Goal: Task Accomplishment & Management: Manage account settings

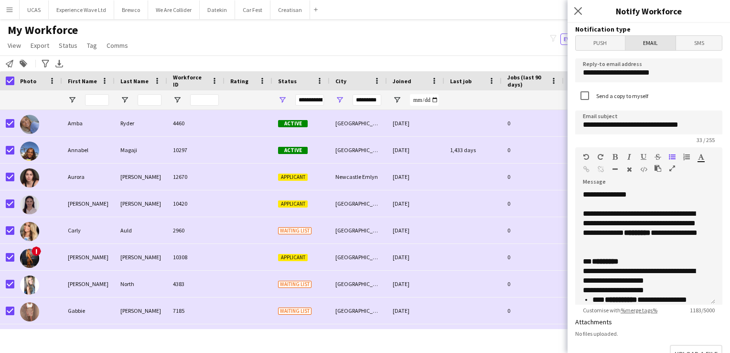
click at [651, 47] on span "Email" at bounding box center [651, 43] width 51 height 14
click at [602, 45] on span "Push" at bounding box center [600, 43] width 49 height 14
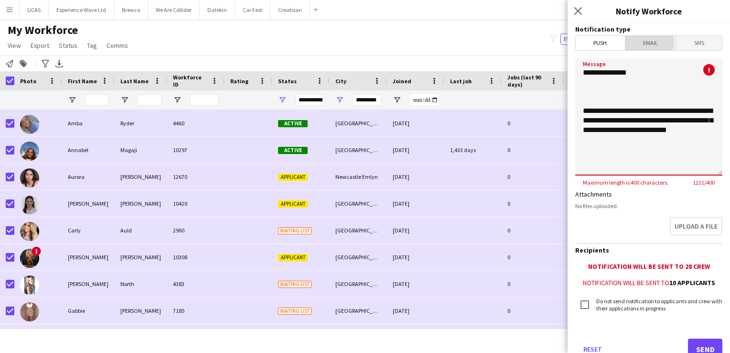
click at [638, 42] on span "Email" at bounding box center [651, 43] width 51 height 14
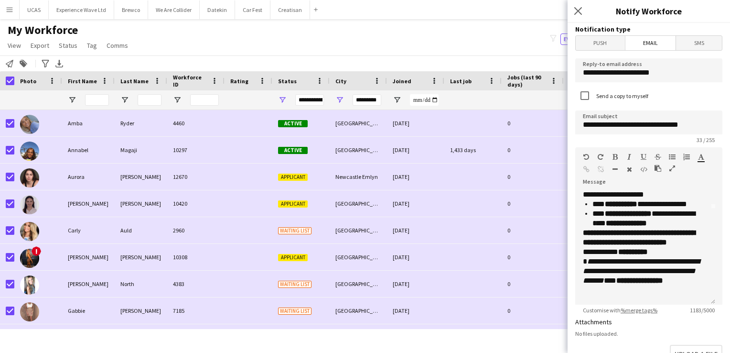
scroll to position [48, 0]
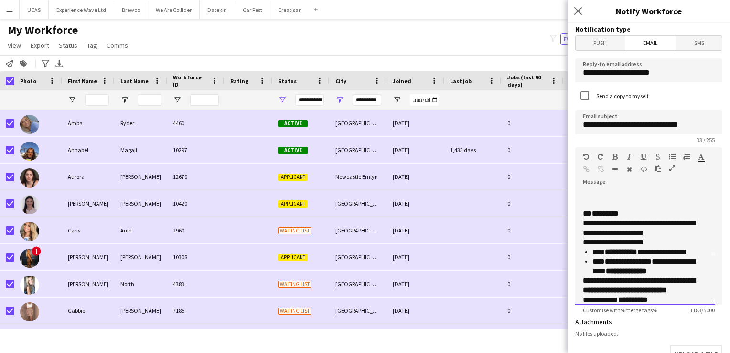
click at [608, 269] on p "**********" at bounding box center [647, 266] width 108 height 19
click at [594, 251] on p "**********" at bounding box center [647, 252] width 108 height 10
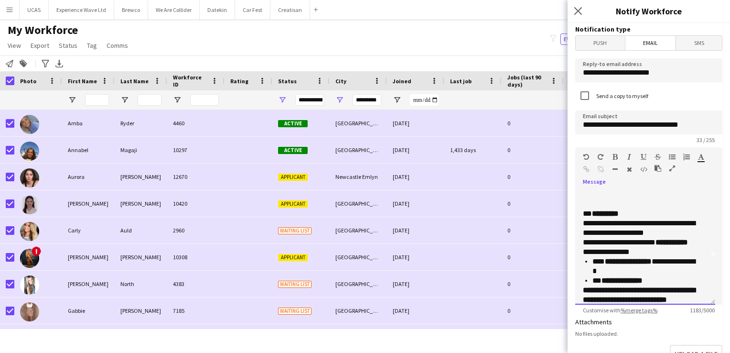
click at [592, 261] on ul "**********" at bounding box center [642, 271] width 118 height 29
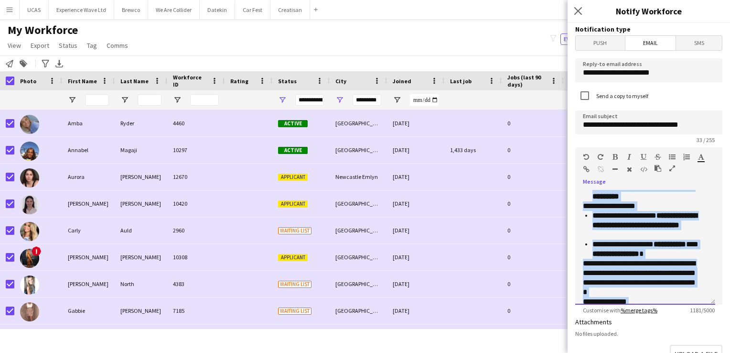
scroll to position [361, 0]
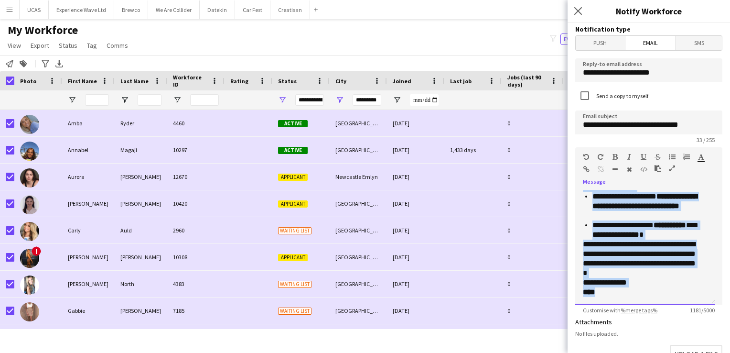
drag, startPoint x: 584, startPoint y: 215, endPoint x: 660, endPoint y: 319, distance: 129.0
click at [660, 319] on form "**********" at bounding box center [649, 309] width 162 height 573
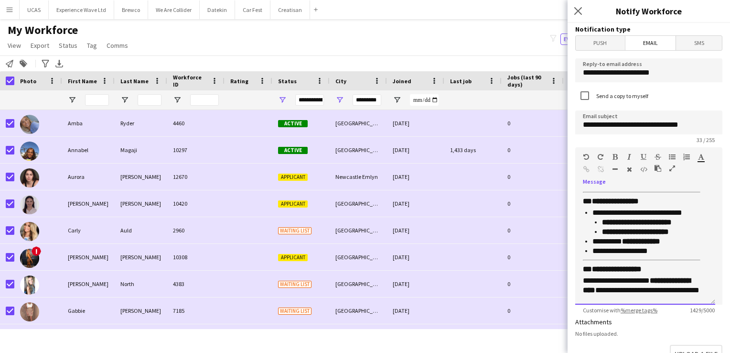
scroll to position [269, 0]
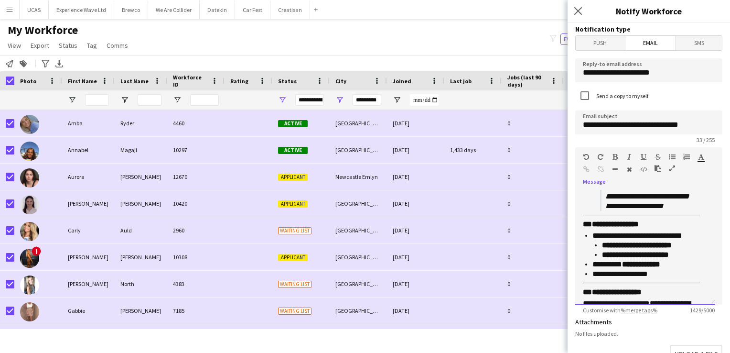
click at [687, 240] on p "**********" at bounding box center [647, 236] width 108 height 10
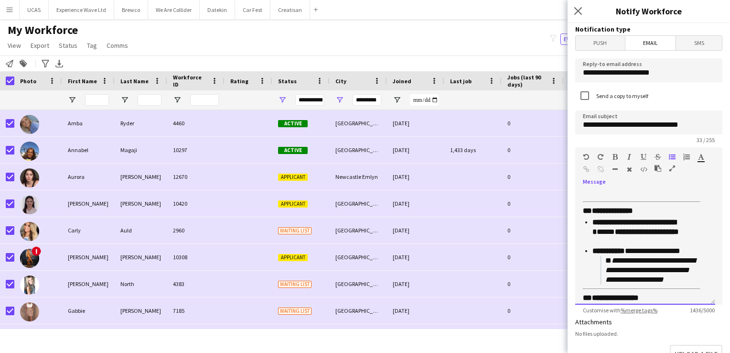
scroll to position [173, 0]
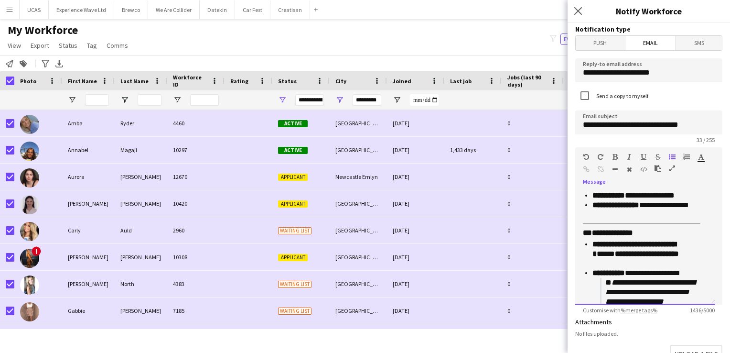
click at [623, 268] on p "**********" at bounding box center [647, 253] width 108 height 29
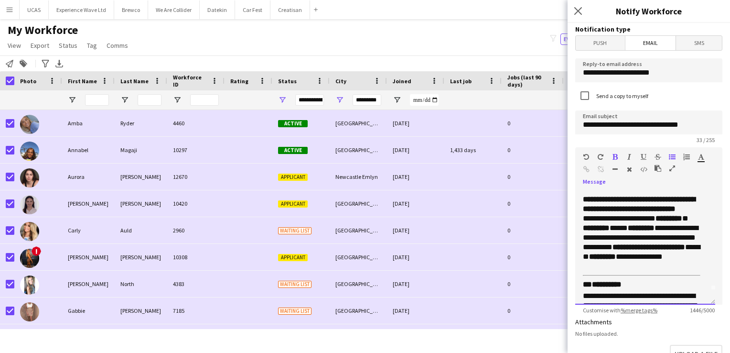
scroll to position [0, 0]
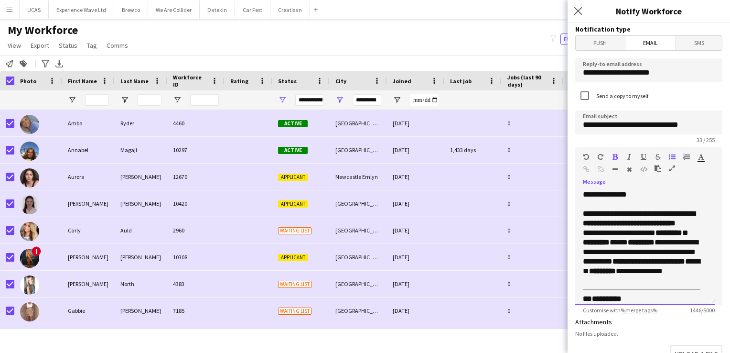
click at [655, 216] on strong "**********" at bounding box center [639, 218] width 112 height 17
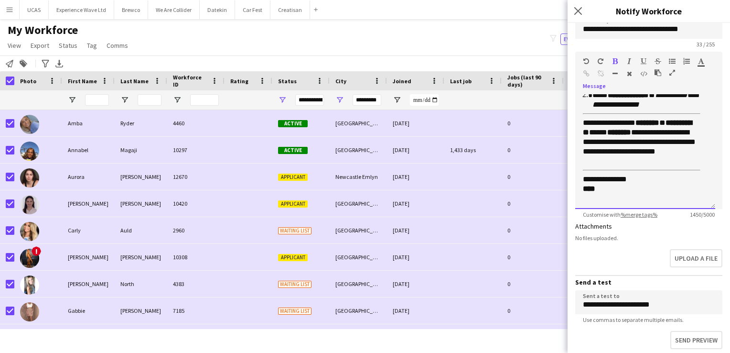
scroll to position [143, 0]
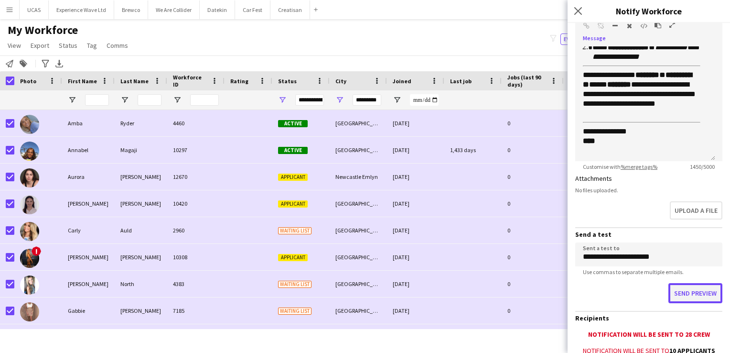
click at [681, 293] on button "Send preview" at bounding box center [696, 293] width 54 height 20
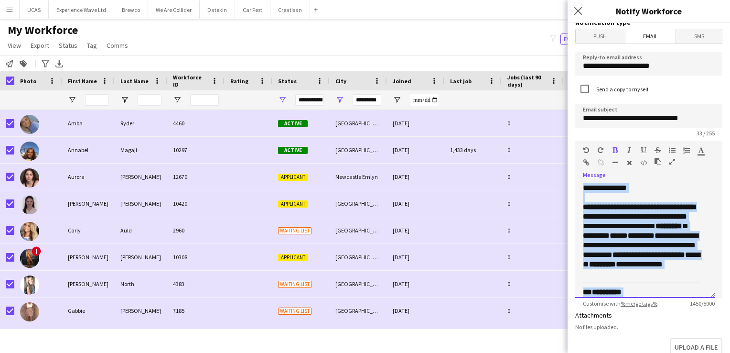
scroll to position [0, 0]
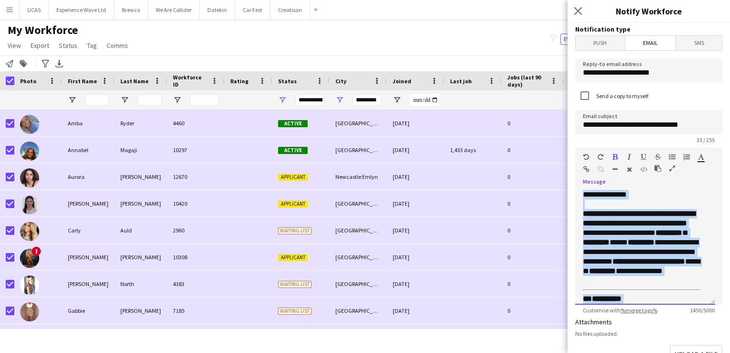
drag, startPoint x: 613, startPoint y: 153, endPoint x: 567, endPoint y: 24, distance: 137.0
click at [567, 24] on body "Menu Boards Boards Boards All jobs Status Workforce Workforce My Workforce Recr…" at bounding box center [365, 176] width 730 height 353
click at [649, 195] on div "**********" at bounding box center [645, 247] width 140 height 115
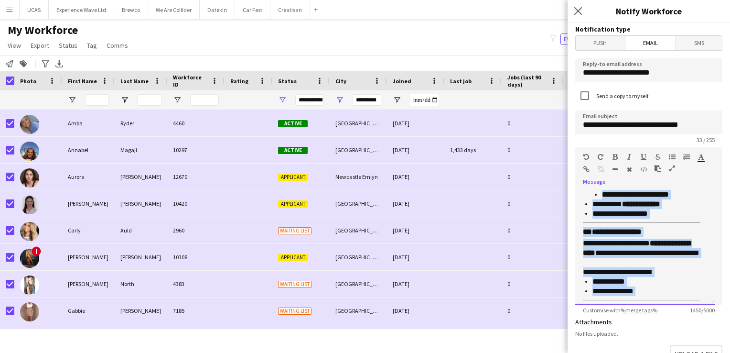
scroll to position [565, 0]
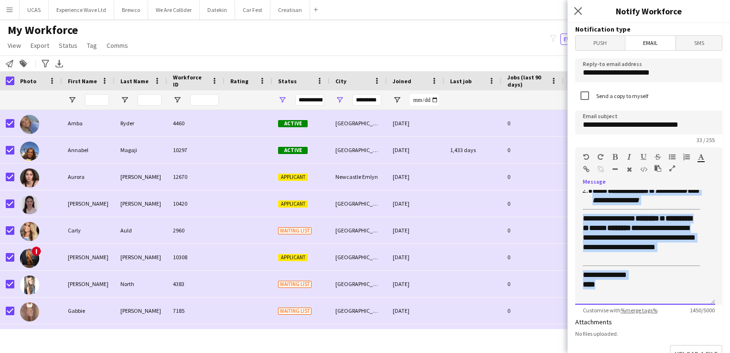
drag, startPoint x: 585, startPoint y: 206, endPoint x: 649, endPoint y: 341, distance: 149.4
click at [649, 341] on form "**********" at bounding box center [649, 309] width 162 height 573
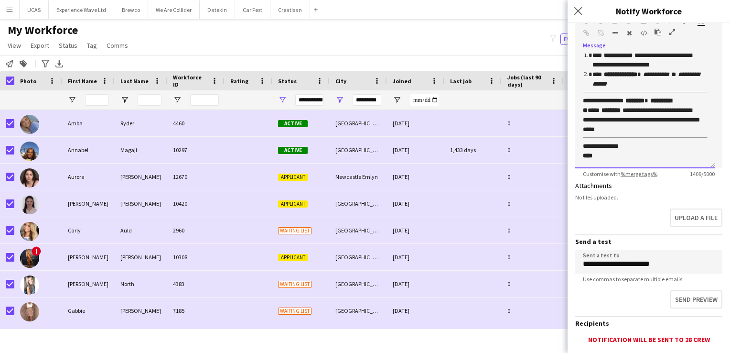
scroll to position [191, 0]
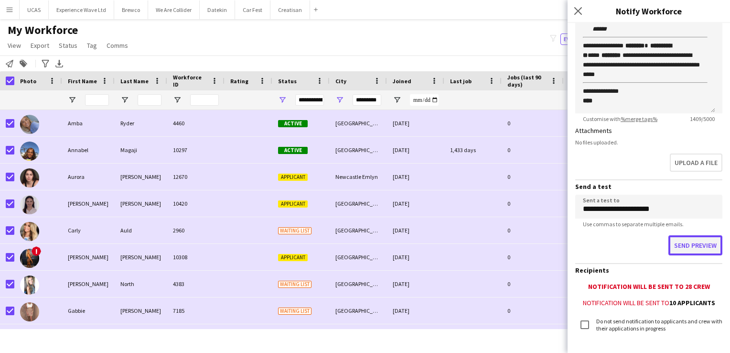
click at [692, 243] on button "Send preview" at bounding box center [696, 245] width 54 height 20
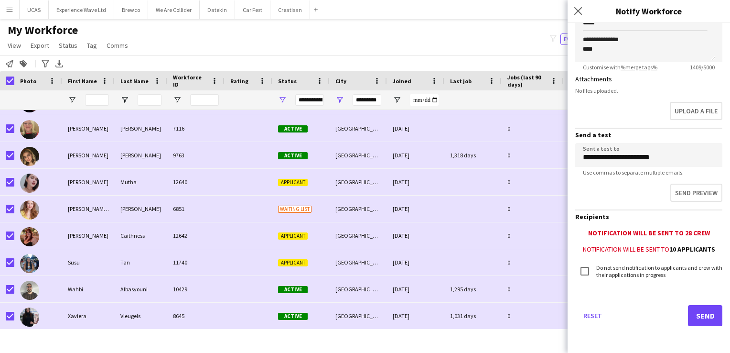
scroll to position [0, 0]
click at [288, 348] on div "Menu Boards Boards Boards All jobs Status Workforce Workforce My Workforce Recr…" at bounding box center [365, 176] width 730 height 353
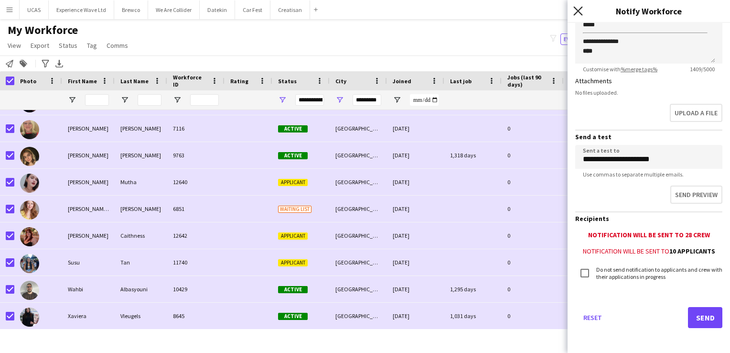
click at [577, 6] on icon "Close pop-in" at bounding box center [577, 10] width 9 height 9
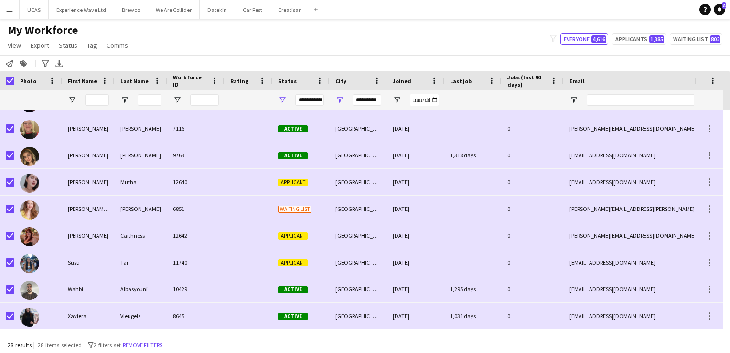
click at [304, 49] on div "My Workforce View Views Default view New view Update view Delete view Edit name…" at bounding box center [365, 39] width 730 height 32
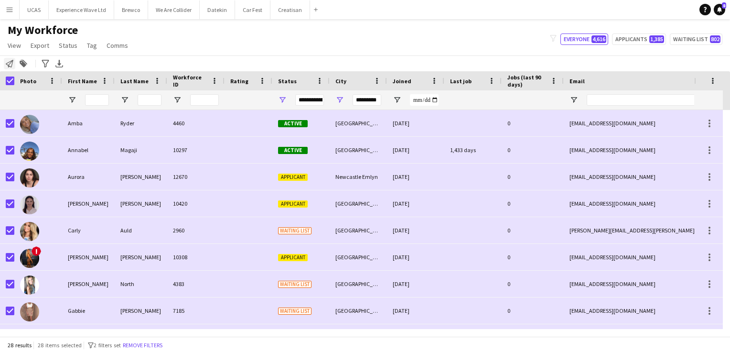
click at [9, 64] on icon "Notify workforce" at bounding box center [10, 64] width 8 height 8
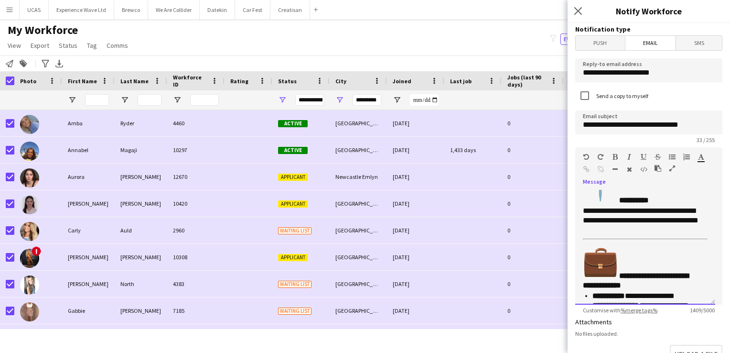
click at [613, 193] on img "📍" at bounding box center [600, 185] width 34 height 34
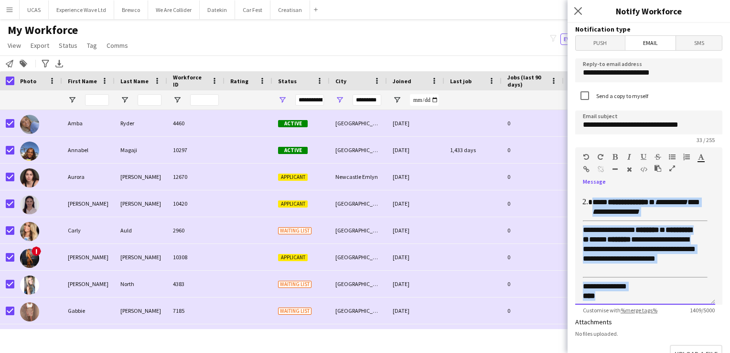
drag, startPoint x: 581, startPoint y: 209, endPoint x: 681, endPoint y: 333, distance: 158.8
click at [681, 333] on form "**********" at bounding box center [649, 309] width 162 height 573
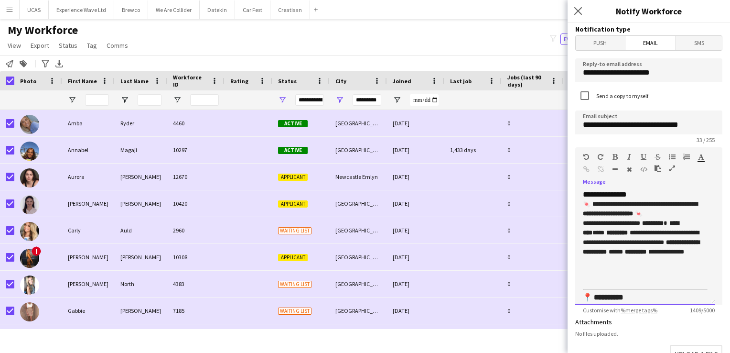
click at [646, 204] on strong "**********" at bounding box center [640, 209] width 115 height 16
click at [691, 211] on strong "**********" at bounding box center [640, 209] width 115 height 16
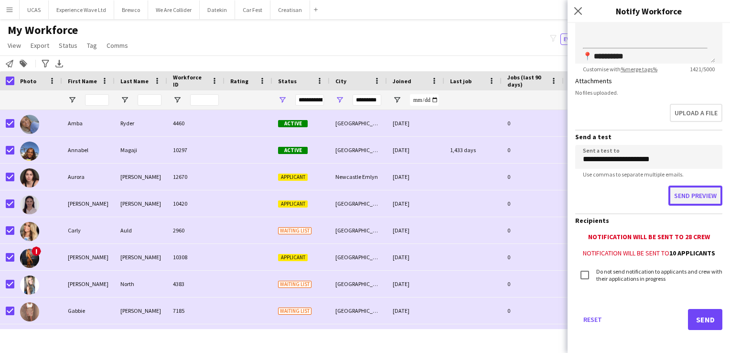
click at [692, 199] on button "Send preview" at bounding box center [696, 195] width 54 height 20
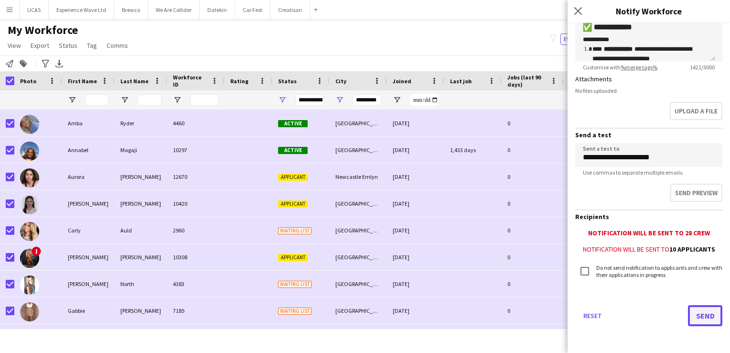
scroll to position [241, 0]
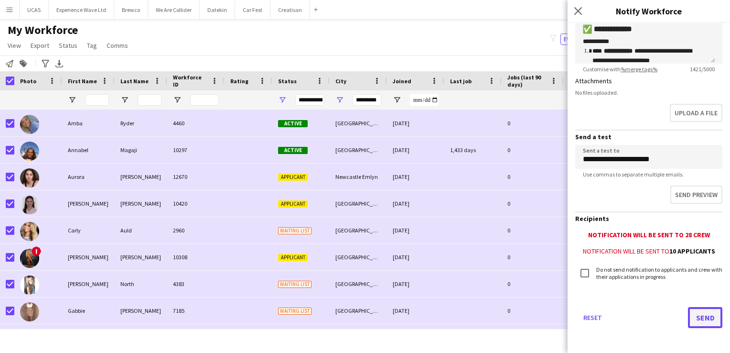
click at [691, 317] on button "Send" at bounding box center [705, 317] width 34 height 21
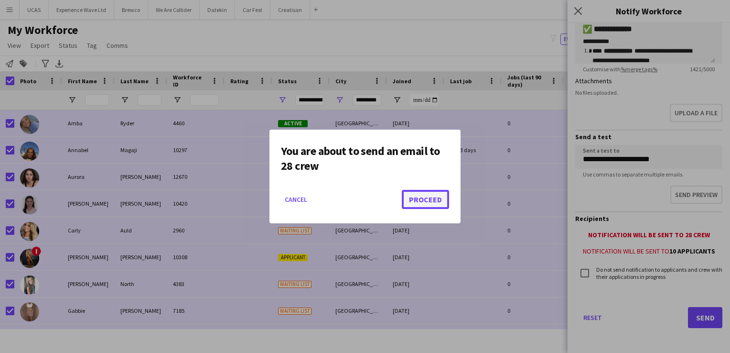
click at [425, 202] on button "Proceed" at bounding box center [425, 199] width 47 height 19
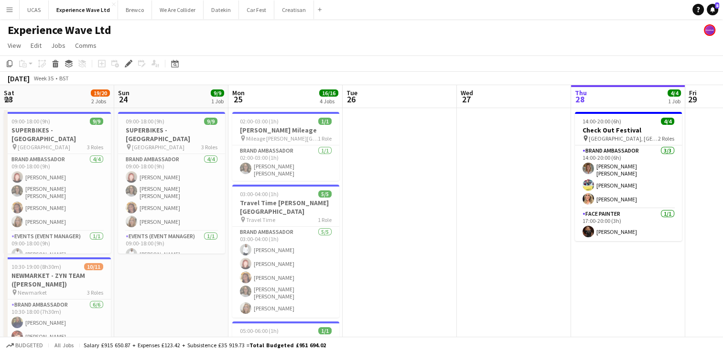
scroll to position [0, 329]
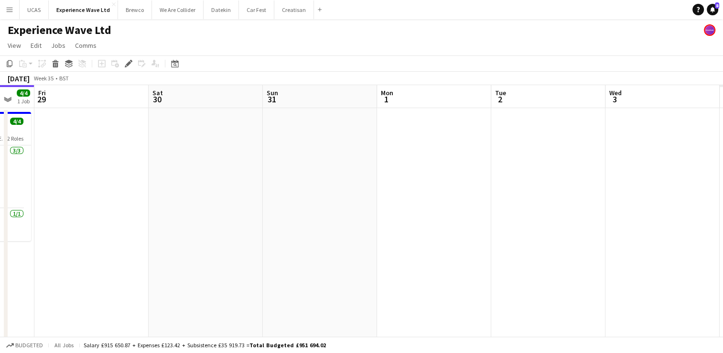
drag, startPoint x: 468, startPoint y: 240, endPoint x: 414, endPoint y: 229, distance: 55.5
click at [146, 225] on app-calendar-viewport "Mon 25 16/16 4 Jobs Tue 26 Wed 27 Thu 28 4/4 1 Job Fri 29 Sat 30 Sun 31 Mon 1 T…" at bounding box center [361, 350] width 723 height 531
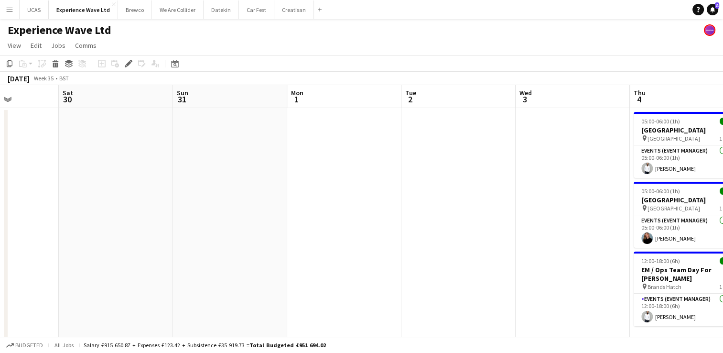
drag, startPoint x: 416, startPoint y: 227, endPoint x: 128, endPoint y: 206, distance: 288.4
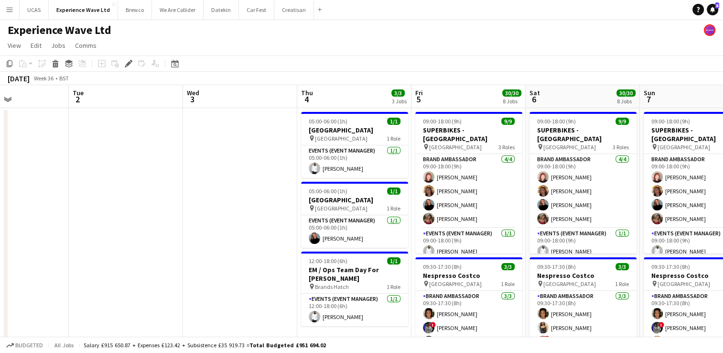
scroll to position [0, 392]
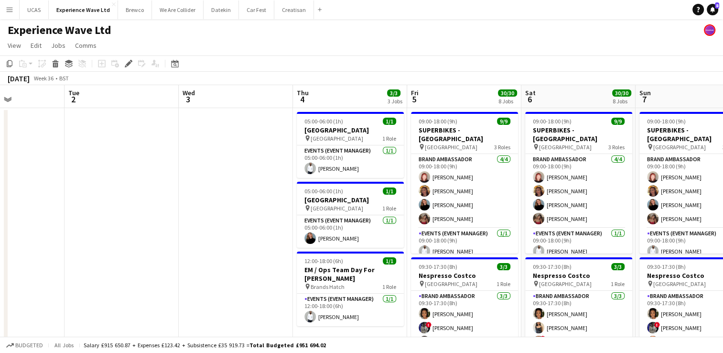
drag, startPoint x: 333, startPoint y: 204, endPoint x: 222, endPoint y: 180, distance: 113.3
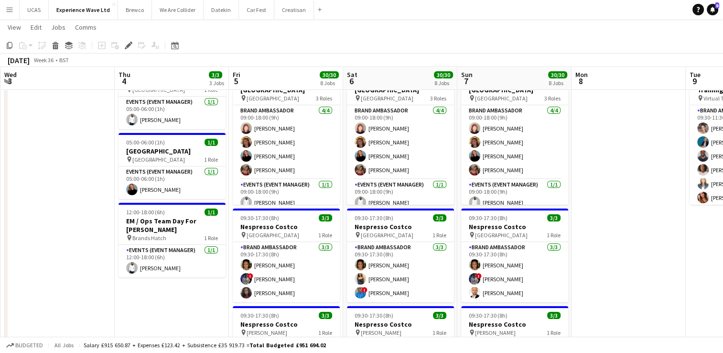
drag, startPoint x: 306, startPoint y: 301, endPoint x: 126, endPoint y: 282, distance: 180.7
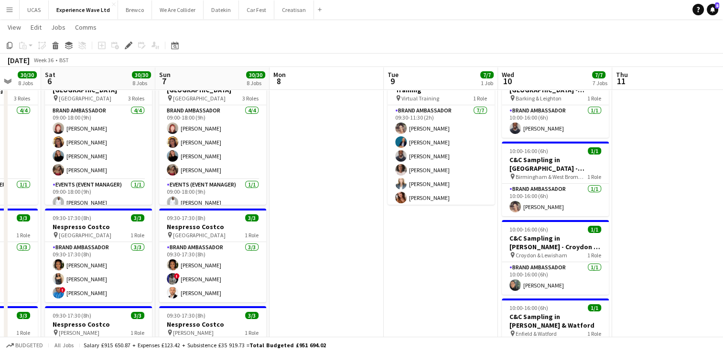
drag, startPoint x: 679, startPoint y: 267, endPoint x: 373, endPoint y: 275, distance: 306.4
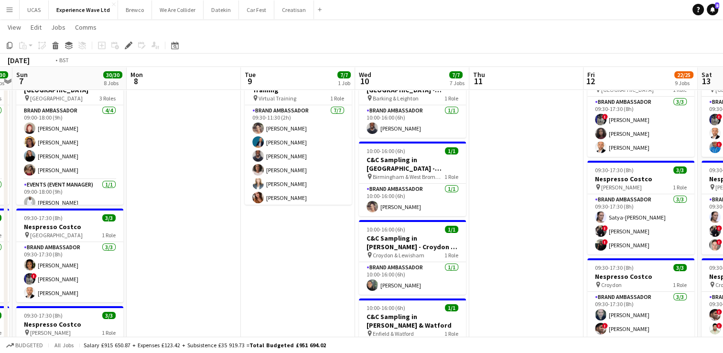
scroll to position [0, 322]
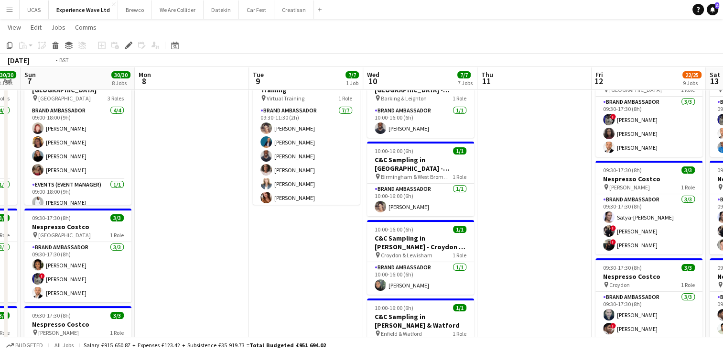
drag, startPoint x: 634, startPoint y: 233, endPoint x: 279, endPoint y: 221, distance: 354.8
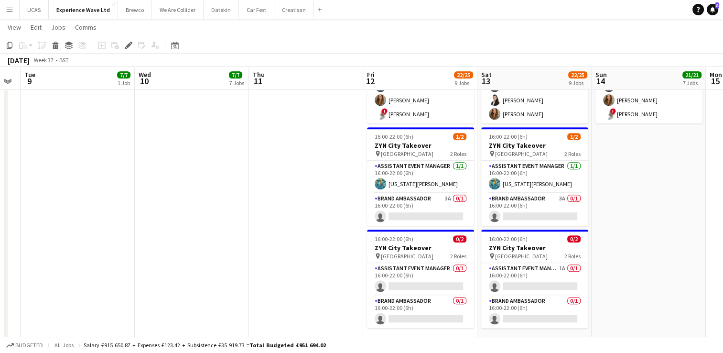
scroll to position [0, 401]
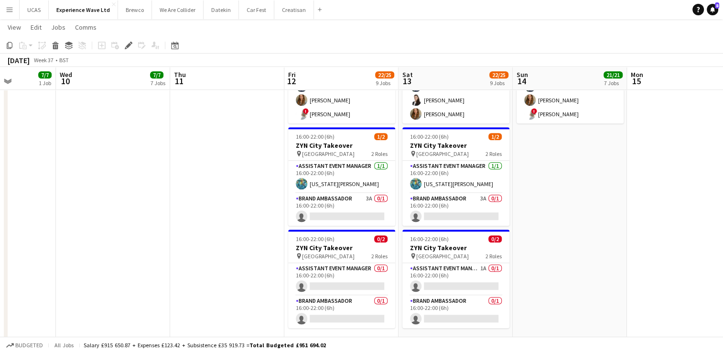
drag, startPoint x: 319, startPoint y: 243, endPoint x: 240, endPoint y: 236, distance: 79.1
click at [323, 214] on app-card-role "Brand Ambassador 3A 0/1 16:00-22:00 (6h) single-neutral-actions" at bounding box center [341, 209] width 107 height 32
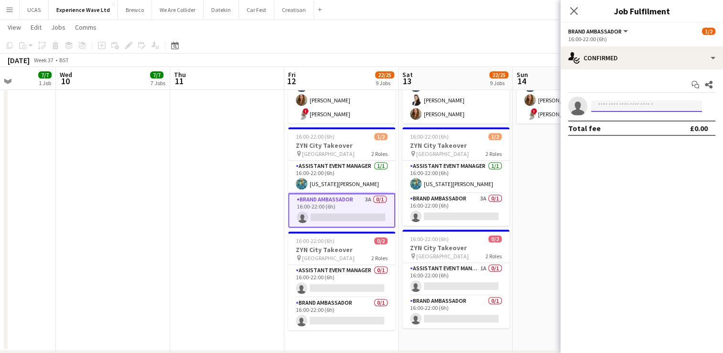
click at [625, 108] on input at bounding box center [646, 105] width 111 height 11
type input "**"
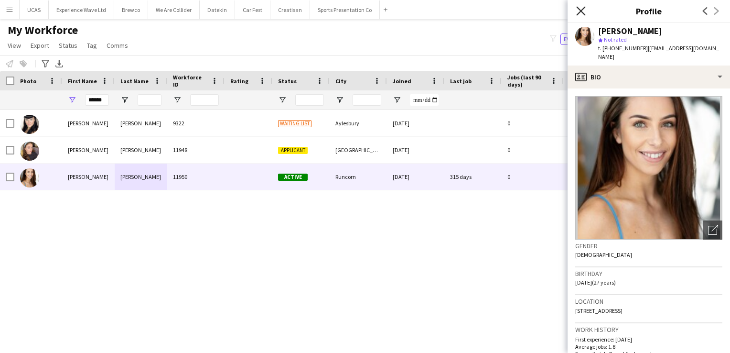
click at [582, 11] on icon "Close pop-in" at bounding box center [580, 10] width 9 height 9
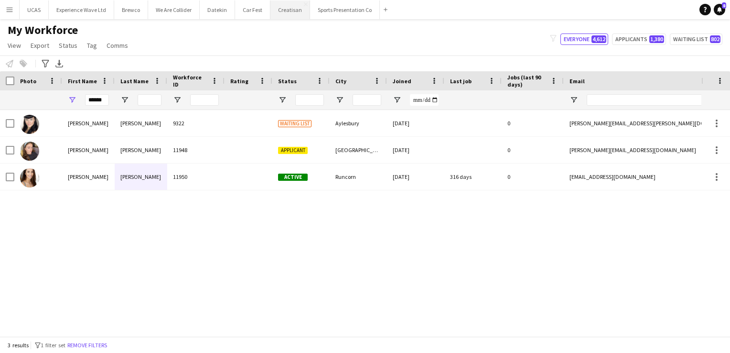
click at [292, 11] on button "Creatisan Close" at bounding box center [290, 9] width 40 height 19
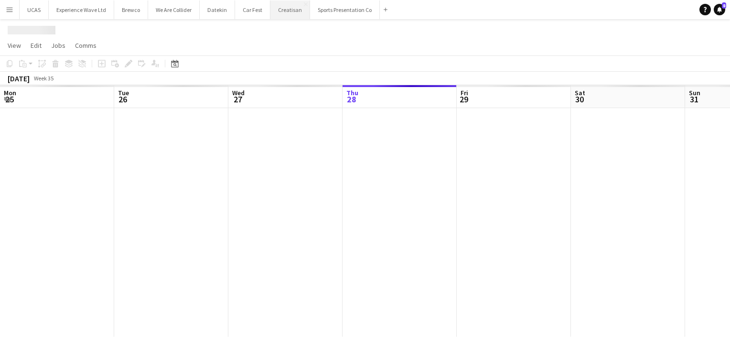
scroll to position [0, 228]
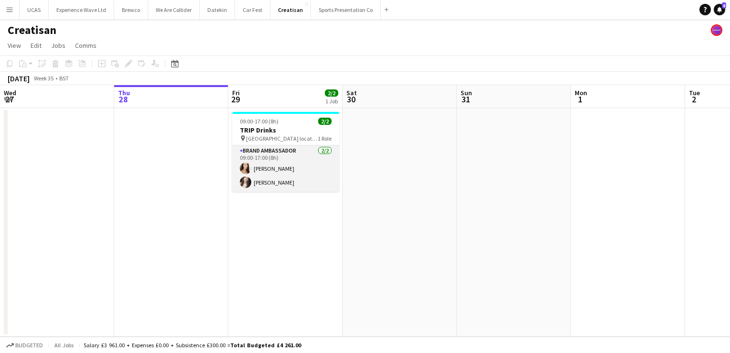
click at [287, 171] on app-card-role "Brand Ambassador 2/2 09:00-17:00 (8h) Lottie Theis Lucy Kilcommons" at bounding box center [285, 168] width 107 height 46
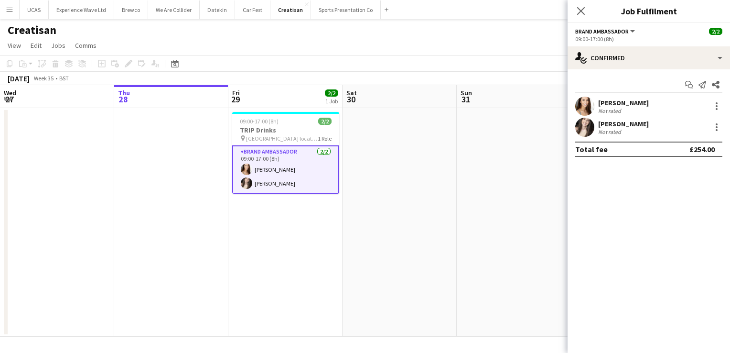
click at [621, 108] on div "Not rated" at bounding box center [610, 110] width 25 height 7
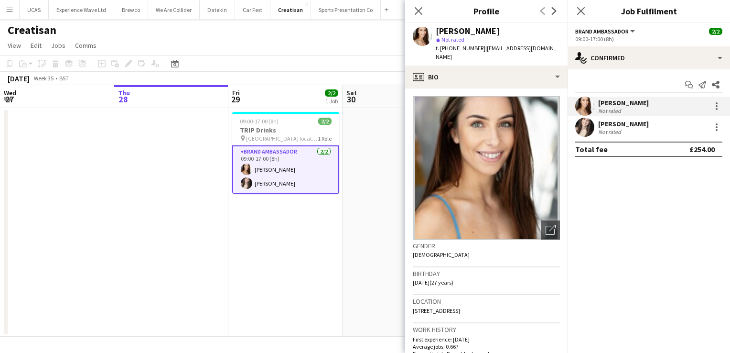
click at [621, 108] on div "Not rated" at bounding box center [610, 110] width 25 height 7
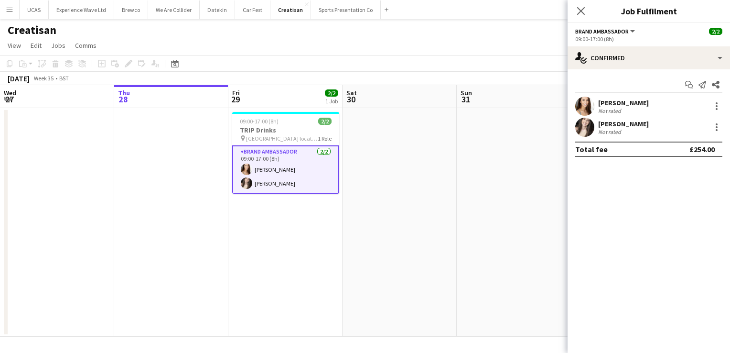
click at [621, 108] on div "Not rated" at bounding box center [610, 110] width 25 height 7
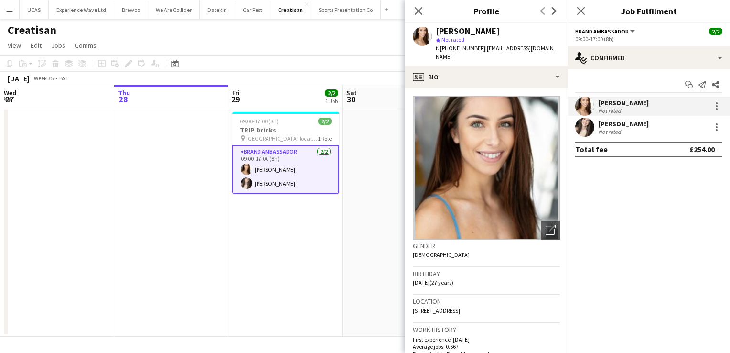
click at [631, 134] on div "Not rated" at bounding box center [623, 131] width 51 height 7
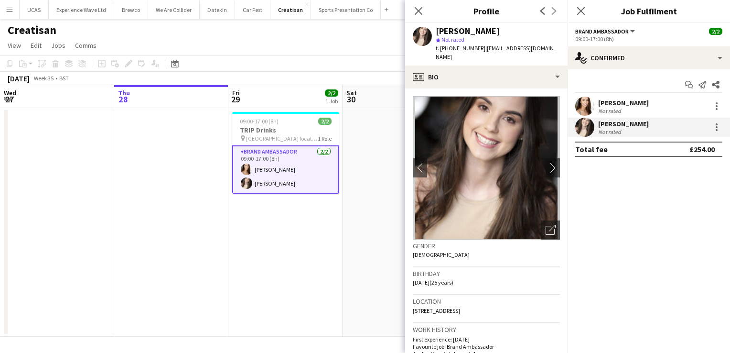
click at [145, 240] on app-date-cell at bounding box center [171, 222] width 114 height 228
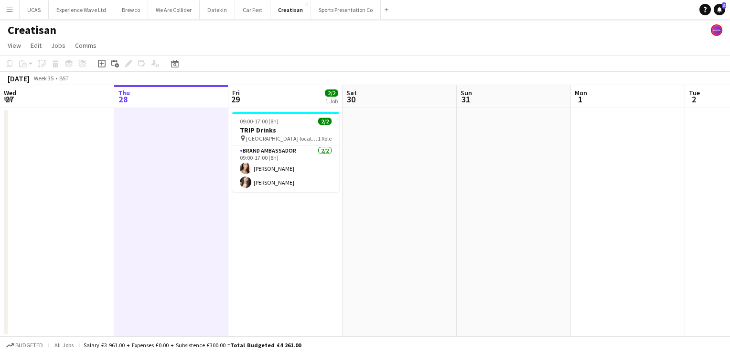
click at [12, 10] on app-icon "Menu" at bounding box center [10, 10] width 8 height 8
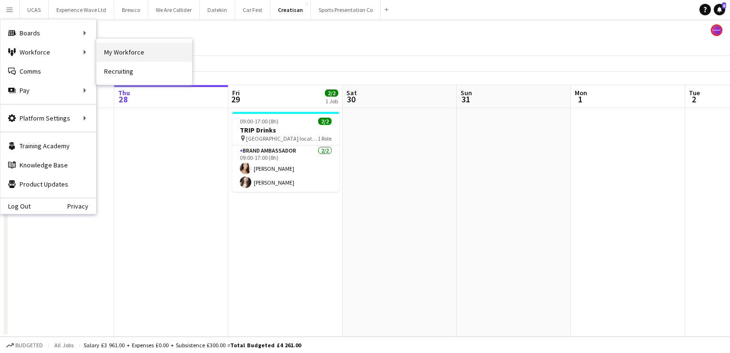
click at [122, 52] on link "My Workforce" at bounding box center [145, 52] width 96 height 19
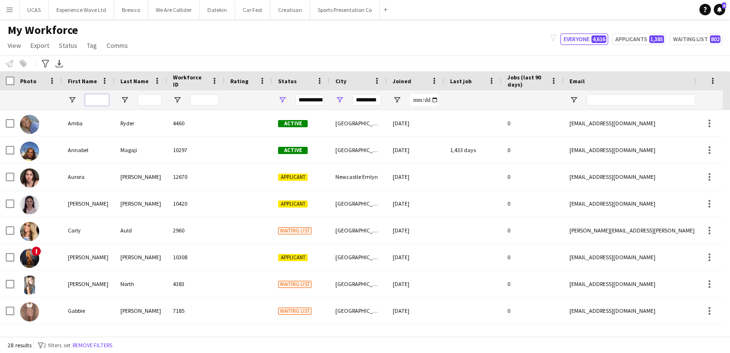
click at [98, 102] on input "First Name Filter Input" at bounding box center [97, 99] width 24 height 11
click at [104, 97] on input "First Name Filter Input" at bounding box center [97, 99] width 24 height 11
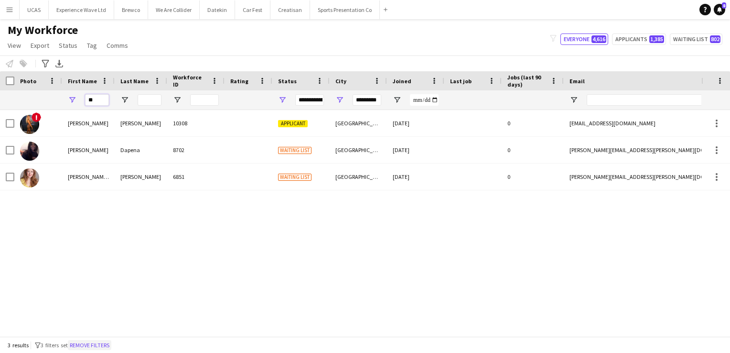
type input "**"
click at [106, 346] on button "Remove filters" at bounding box center [89, 345] width 43 height 11
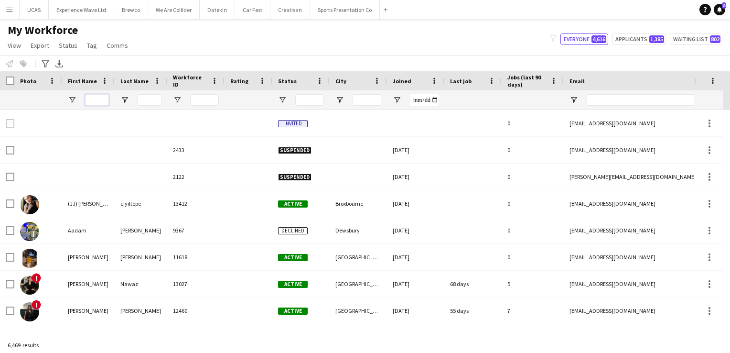
click at [97, 100] on input "First Name Filter Input" at bounding box center [97, 99] width 24 height 11
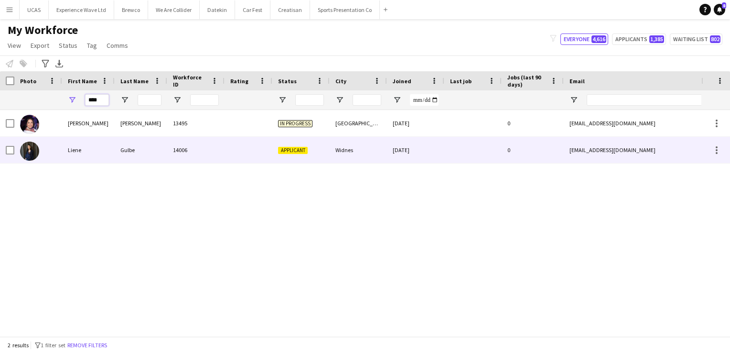
type input "****"
click at [140, 151] on div "Gulbe" at bounding box center [141, 150] width 53 height 26
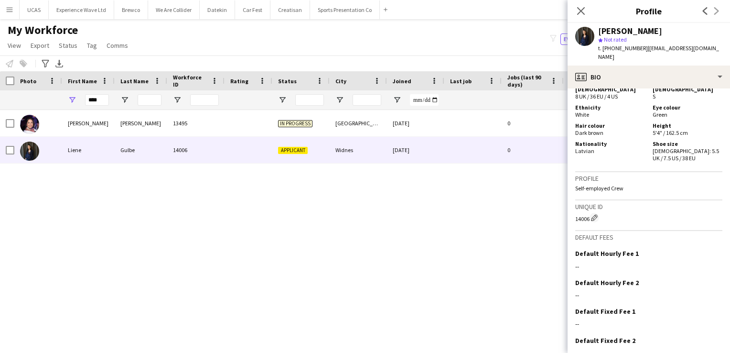
scroll to position [530, 0]
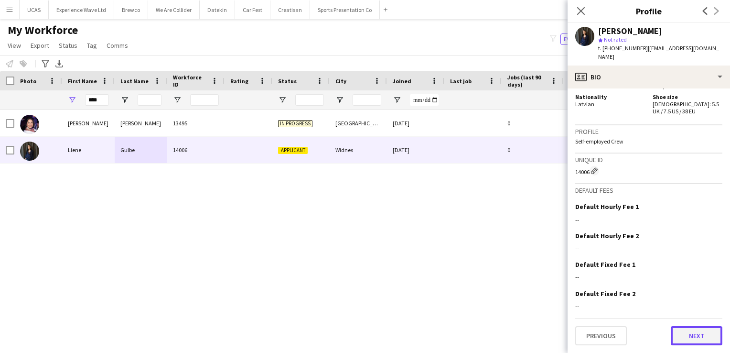
click at [691, 339] on button "Next" at bounding box center [697, 335] width 52 height 19
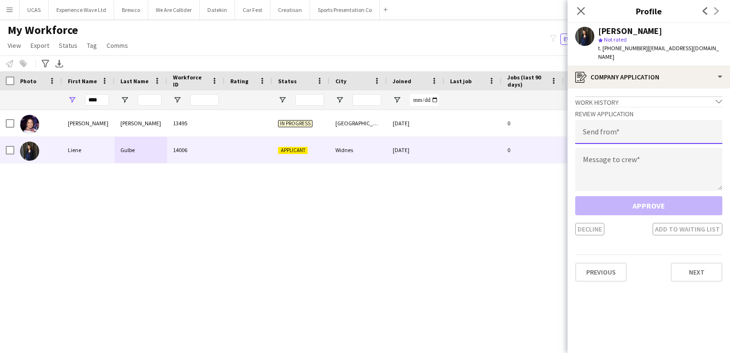
click at [598, 137] on input "email" at bounding box center [648, 132] width 147 height 24
type input "**********"
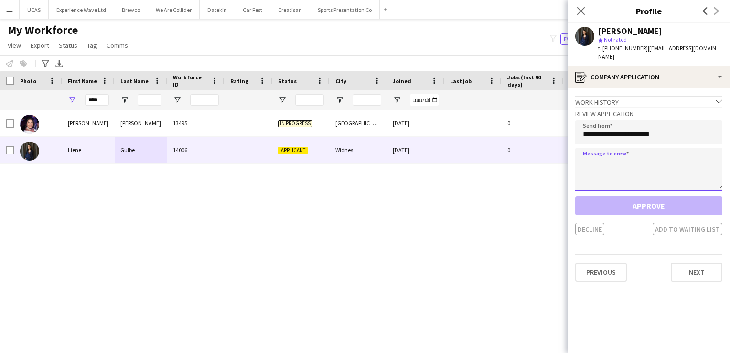
click at [621, 176] on textarea at bounding box center [648, 169] width 147 height 43
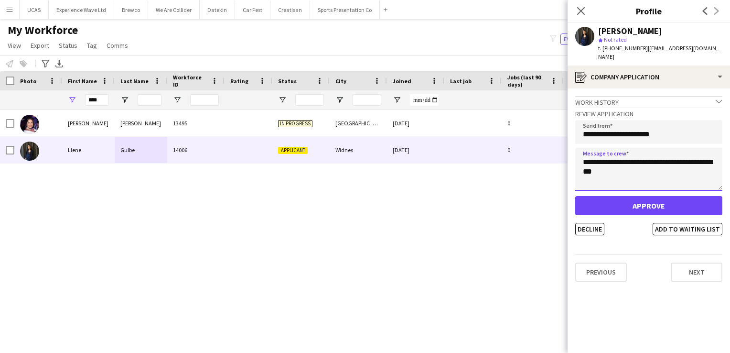
type textarea "**********"
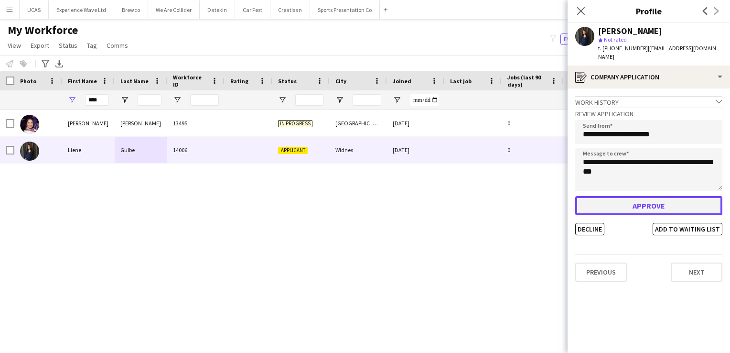
click at [642, 207] on button "Approve" at bounding box center [648, 205] width 147 height 19
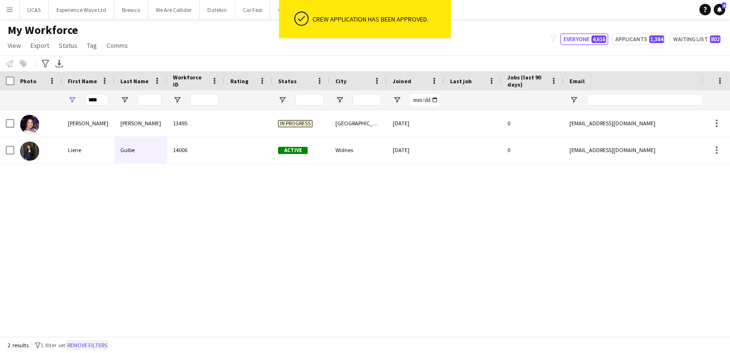
click at [109, 343] on button "Remove filters" at bounding box center [86, 345] width 43 height 11
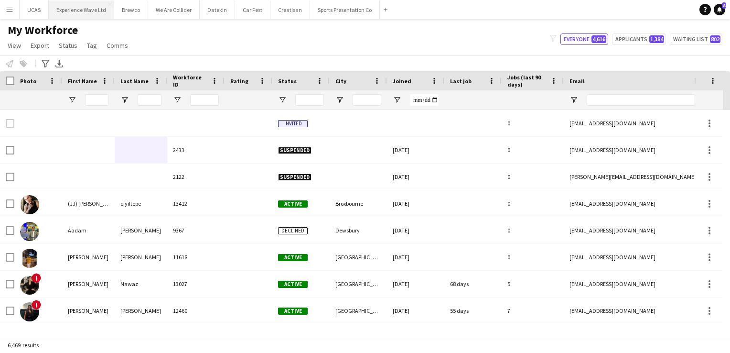
click at [86, 14] on button "Experience Wave Ltd Close" at bounding box center [81, 9] width 65 height 19
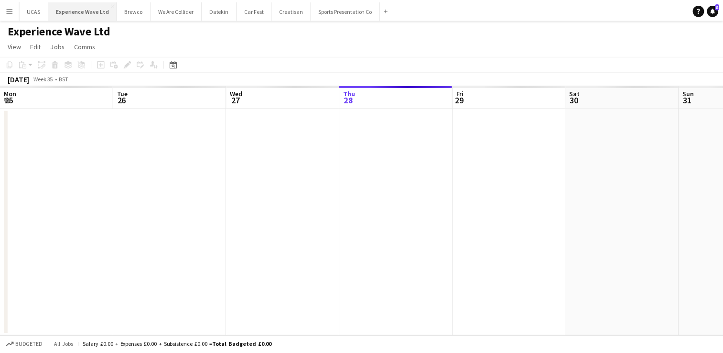
scroll to position [0, 228]
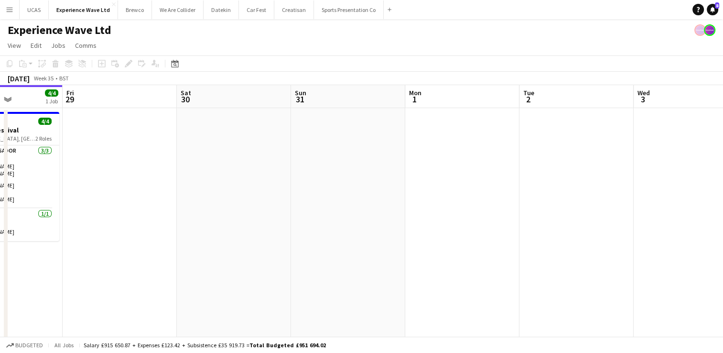
drag, startPoint x: 413, startPoint y: 217, endPoint x: 247, endPoint y: 215, distance: 166.8
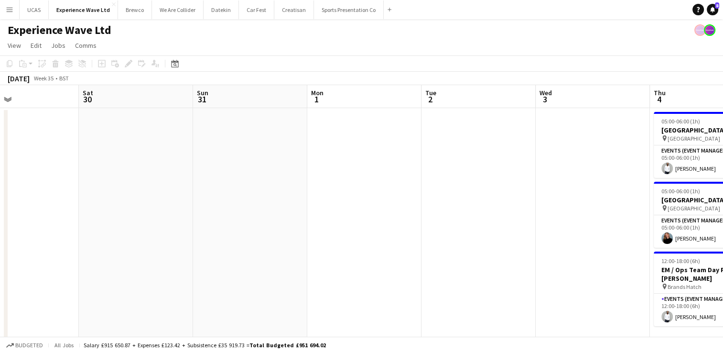
drag, startPoint x: 424, startPoint y: 222, endPoint x: 151, endPoint y: 204, distance: 273.5
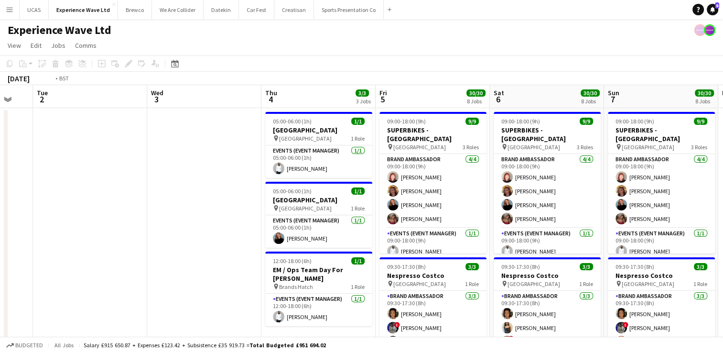
drag, startPoint x: 227, startPoint y: 210, endPoint x: 31, endPoint y: 198, distance: 195.8
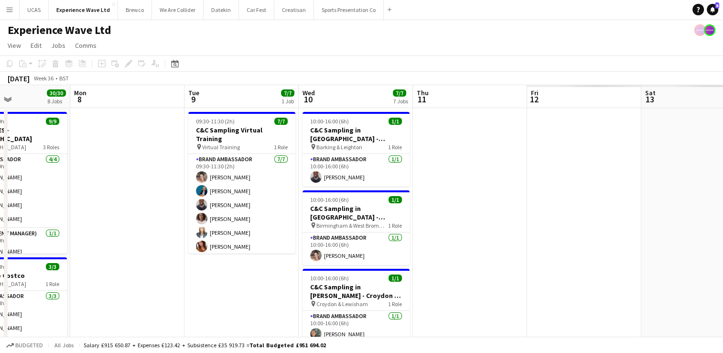
scroll to position [0, 247]
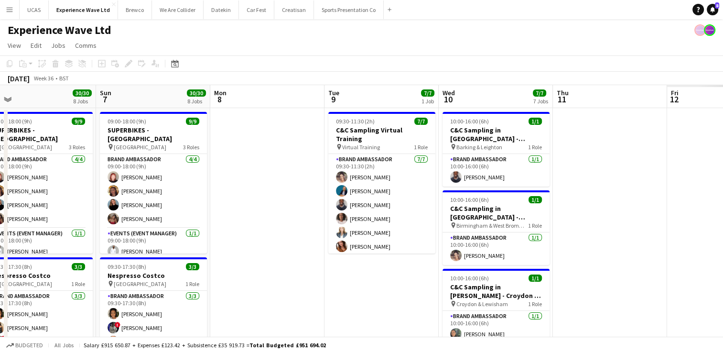
drag, startPoint x: 684, startPoint y: 188, endPoint x: 232, endPoint y: 198, distance: 452.7
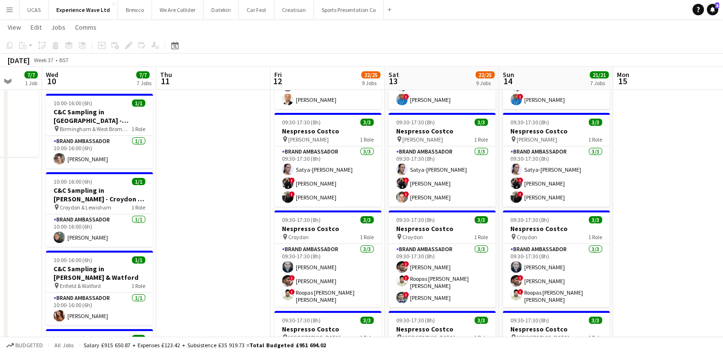
scroll to position [0, 419]
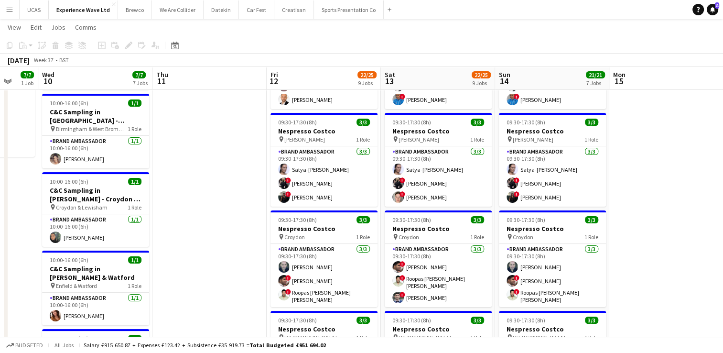
drag, startPoint x: 594, startPoint y: 206, endPoint x: 193, endPoint y: 206, distance: 400.5
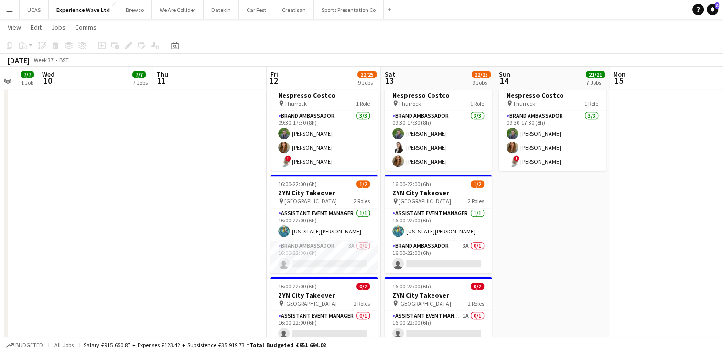
scroll to position [621, 0]
click at [338, 251] on app-card-role "Brand Ambassador 3A 0/1 16:00-22:00 (6h) single-neutral-actions" at bounding box center [323, 257] width 107 height 32
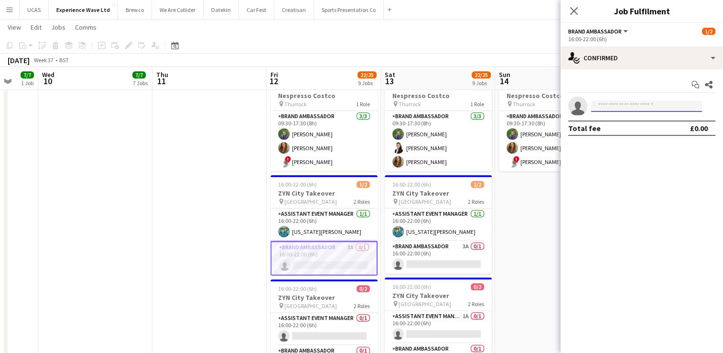
click at [600, 110] on input at bounding box center [646, 105] width 111 height 11
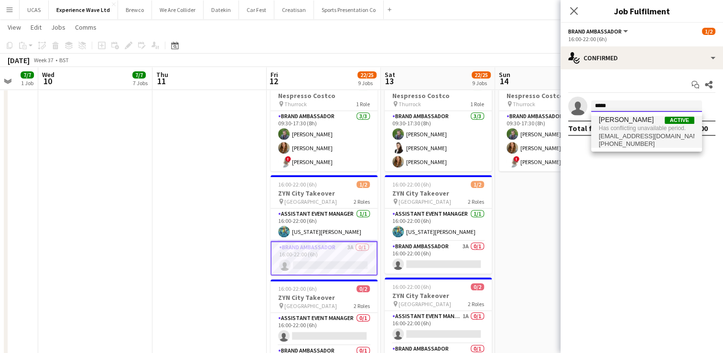
type input "*****"
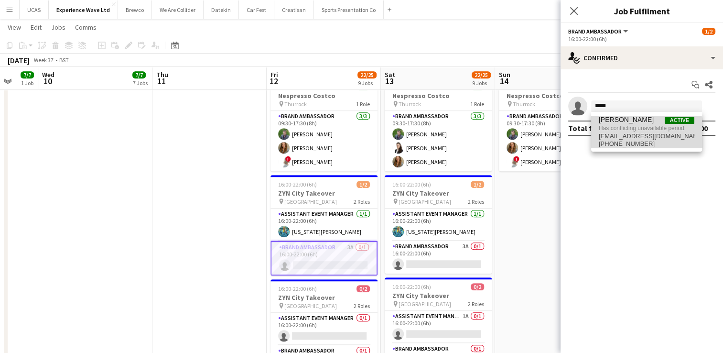
click at [623, 136] on span "blackswann.bookings@gmail.com" at bounding box center [647, 136] width 96 height 8
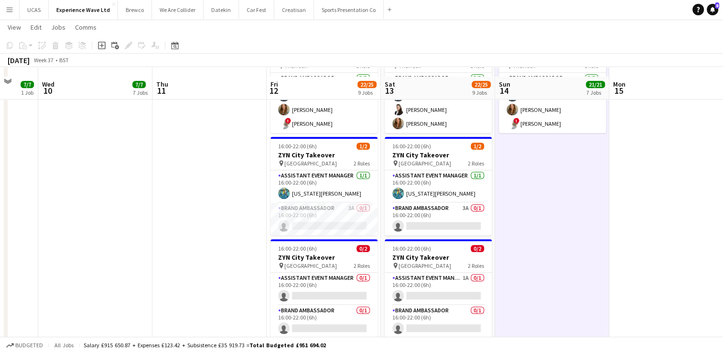
scroll to position [669, 0]
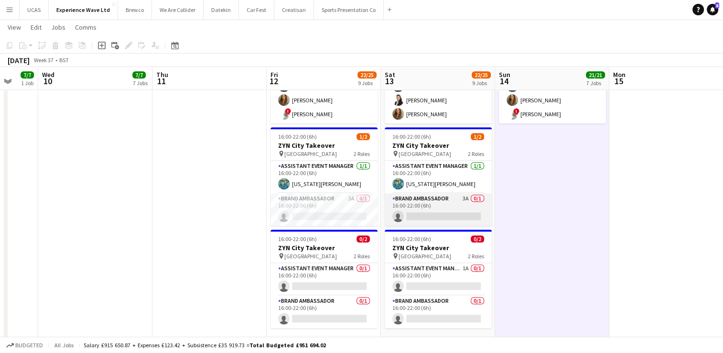
click at [456, 215] on app-card-role "Brand Ambassador 3A 0/1 16:00-22:00 (6h) single-neutral-actions" at bounding box center [438, 209] width 107 height 32
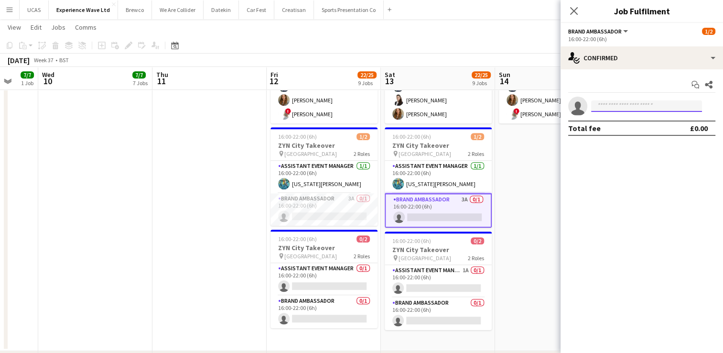
click at [626, 105] on input at bounding box center [646, 105] width 111 height 11
type input "*"
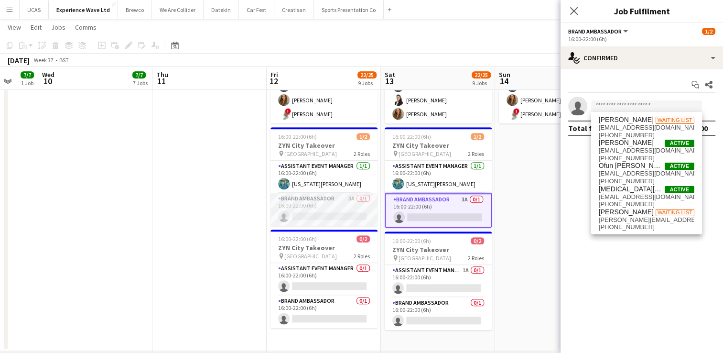
click at [303, 194] on app-card-role "Brand Ambassador 3A 0/1 16:00-22:00 (6h) single-neutral-actions" at bounding box center [323, 209] width 107 height 32
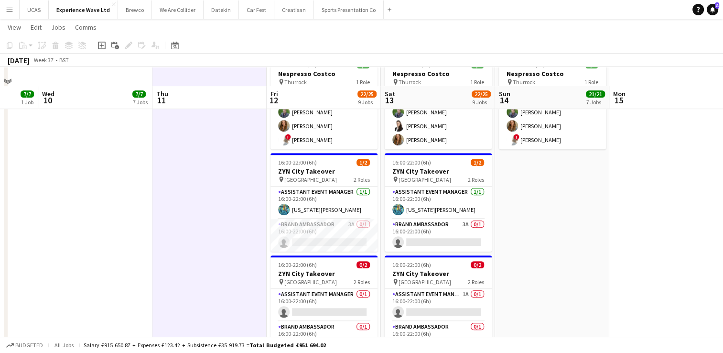
scroll to position [621, 0]
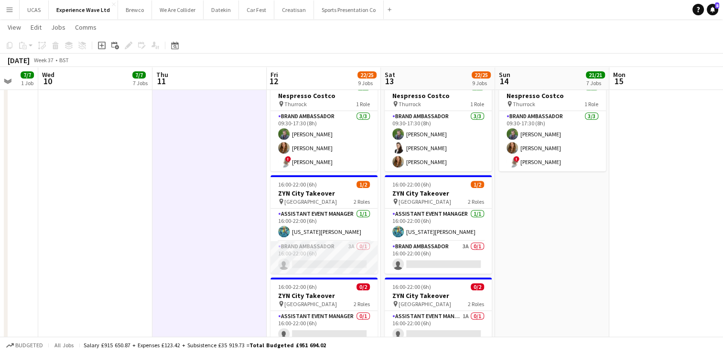
click at [309, 255] on app-card-role "Brand Ambassador 3A 0/1 16:00-22:00 (6h) single-neutral-actions" at bounding box center [323, 257] width 107 height 32
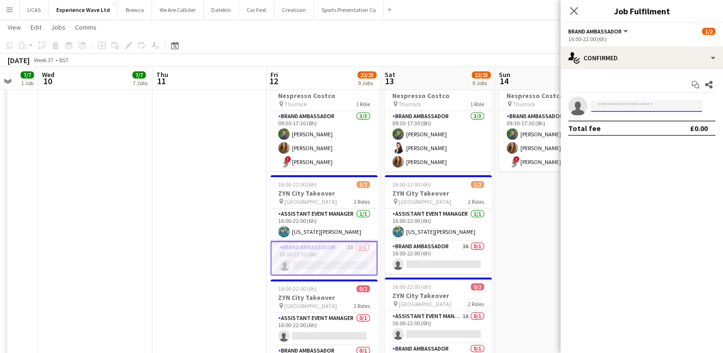
click at [609, 105] on input at bounding box center [646, 105] width 111 height 11
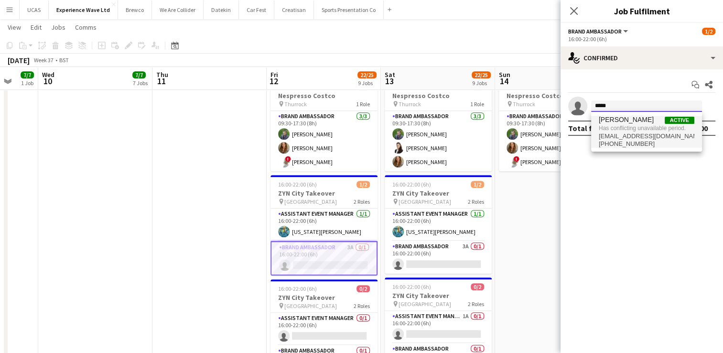
type input "*****"
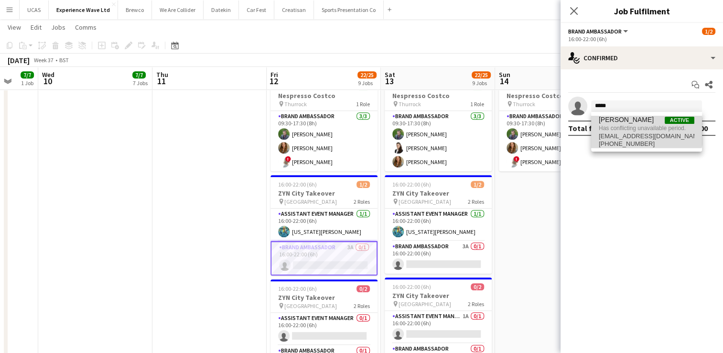
click at [643, 131] on span "Has conflicting unavailable period." at bounding box center [647, 128] width 96 height 9
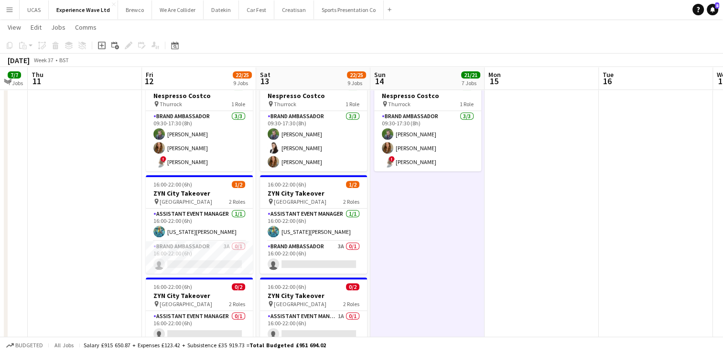
drag, startPoint x: 585, startPoint y: 223, endPoint x: 461, endPoint y: 247, distance: 126.4
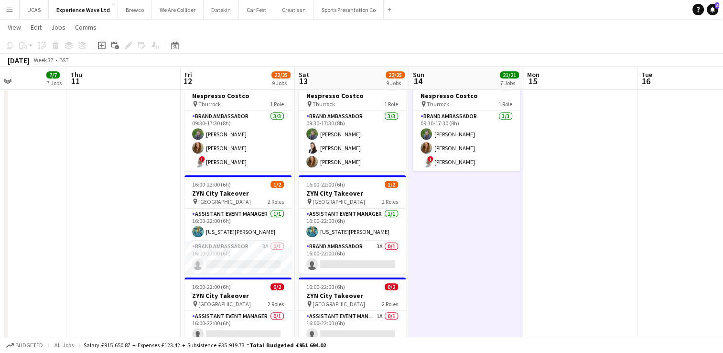
drag, startPoint x: 583, startPoint y: 232, endPoint x: 393, endPoint y: 257, distance: 191.4
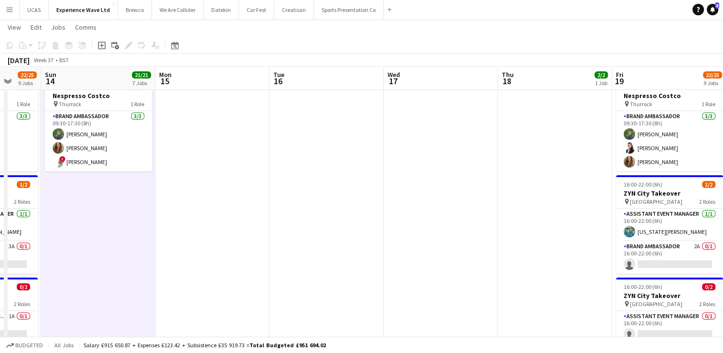
drag, startPoint x: 569, startPoint y: 237, endPoint x: 421, endPoint y: 249, distance: 149.1
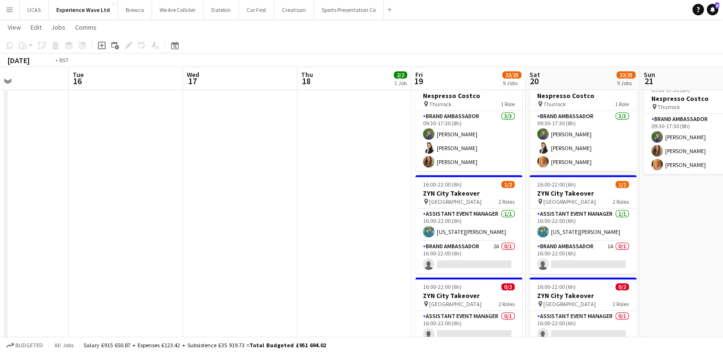
drag, startPoint x: 501, startPoint y: 245, endPoint x: 246, endPoint y: 255, distance: 255.4
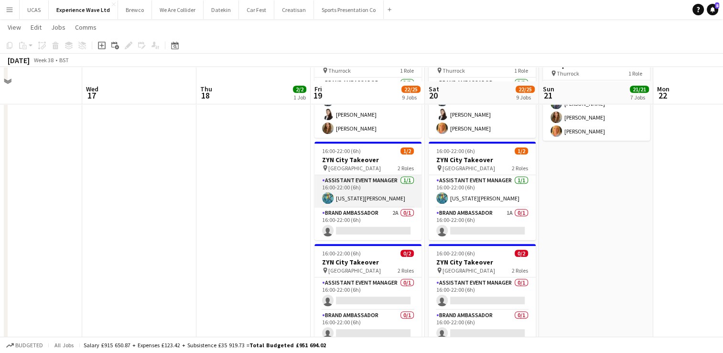
scroll to position [669, 0]
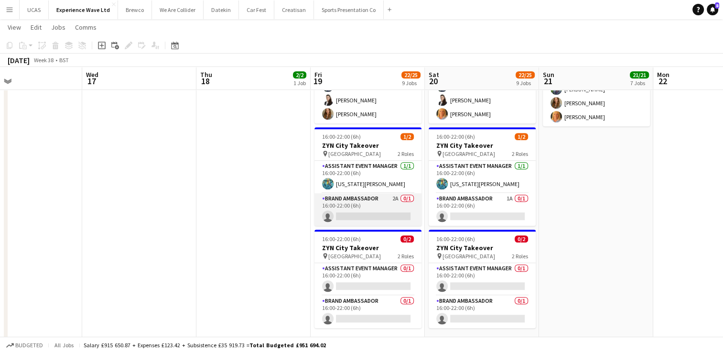
click at [376, 207] on app-card-role "Brand Ambassador 2A 0/1 16:00-22:00 (6h) single-neutral-actions" at bounding box center [367, 209] width 107 height 32
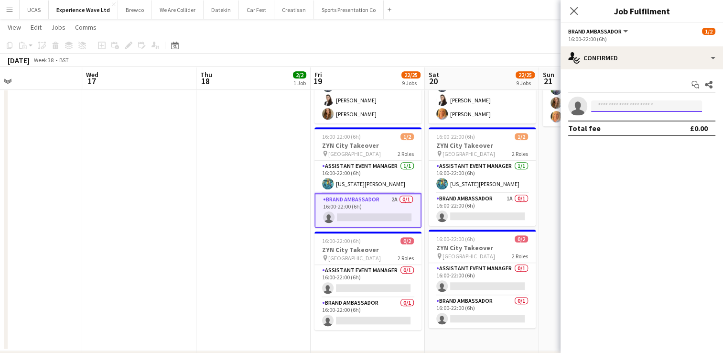
click at [648, 103] on input at bounding box center [646, 105] width 111 height 11
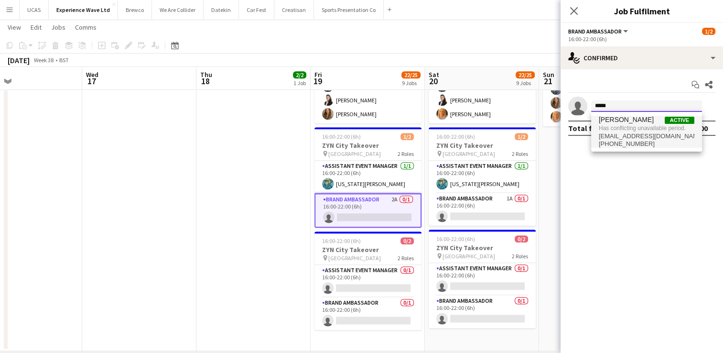
type input "*****"
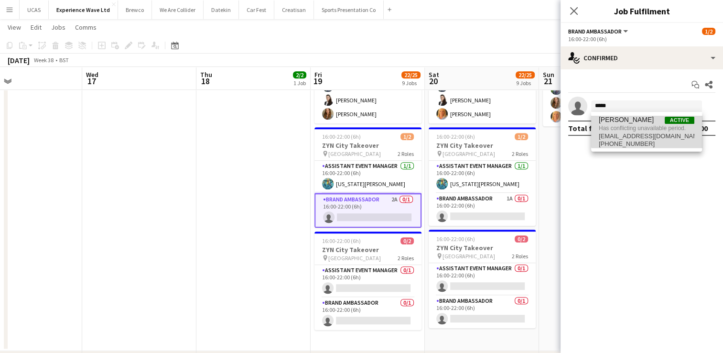
click at [649, 129] on span "Has conflicting unavailable period." at bounding box center [647, 128] width 96 height 9
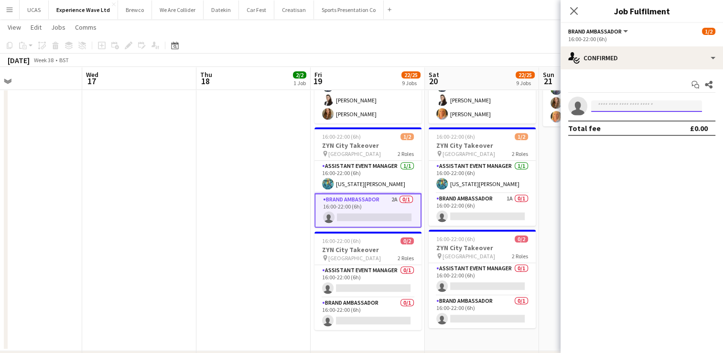
click at [635, 103] on input at bounding box center [646, 105] width 111 height 11
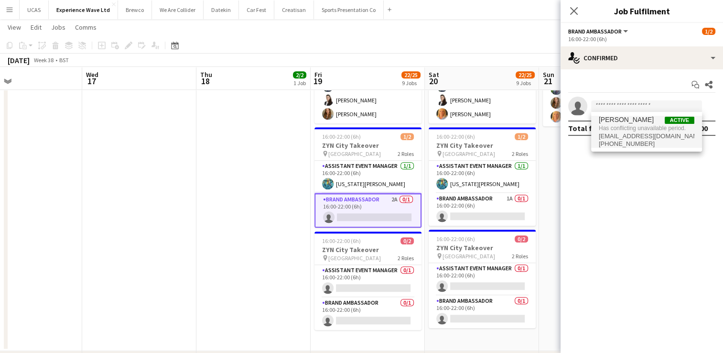
click at [624, 124] on span "Has conflicting unavailable period." at bounding box center [647, 128] width 96 height 9
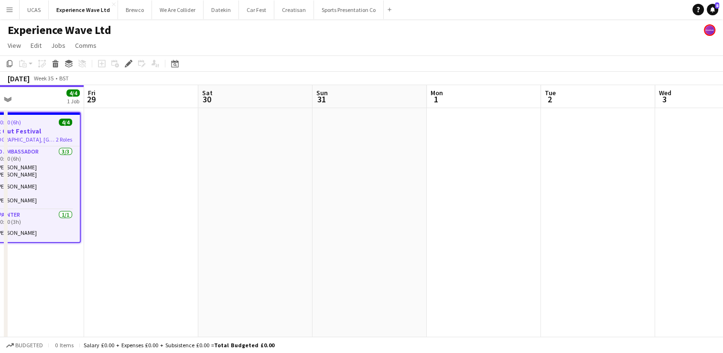
drag, startPoint x: 432, startPoint y: 289, endPoint x: 243, endPoint y: 278, distance: 189.6
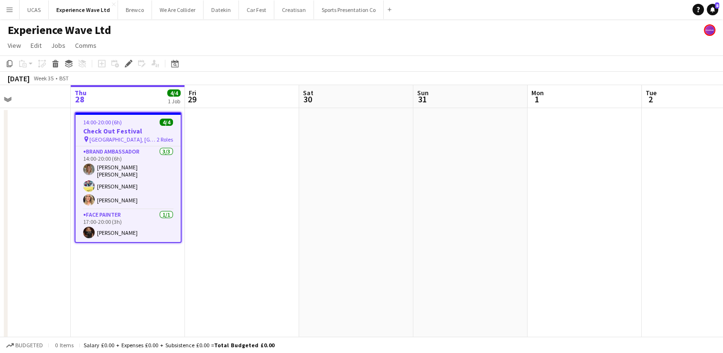
drag, startPoint x: 421, startPoint y: 263, endPoint x: 373, endPoint y: 257, distance: 48.6
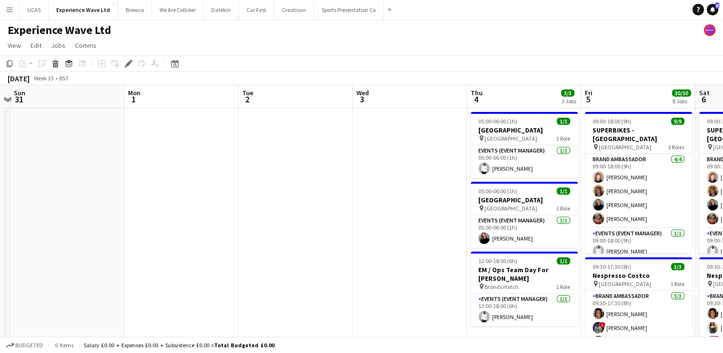
drag, startPoint x: 381, startPoint y: 256, endPoint x: 202, endPoint y: 234, distance: 180.6
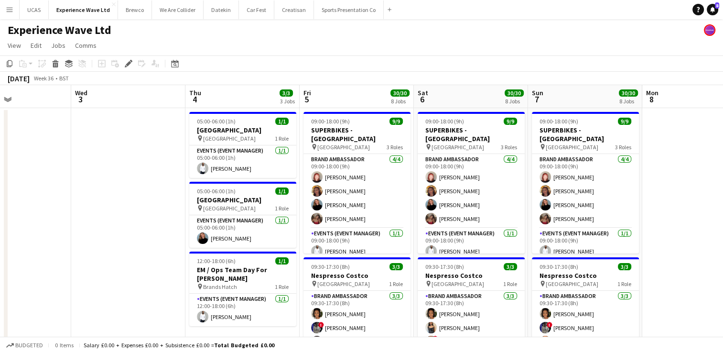
drag, startPoint x: 227, startPoint y: 234, endPoint x: 38, endPoint y: 230, distance: 189.3
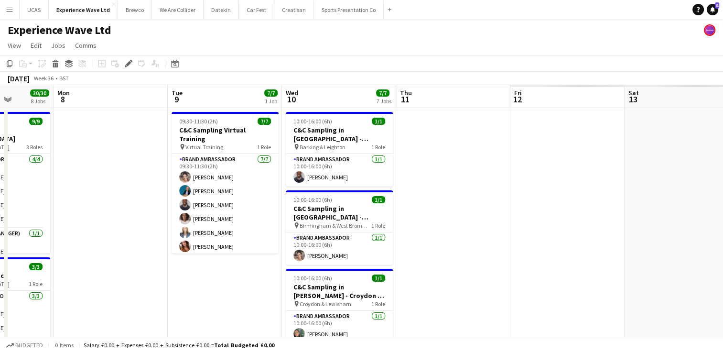
drag, startPoint x: 652, startPoint y: 230, endPoint x: 190, endPoint y: 241, distance: 462.3
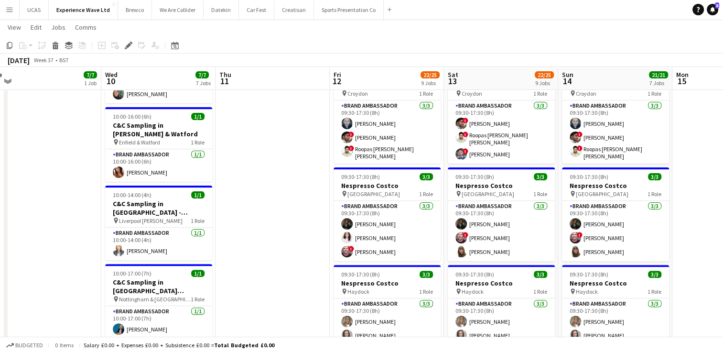
scroll to position [0, 367]
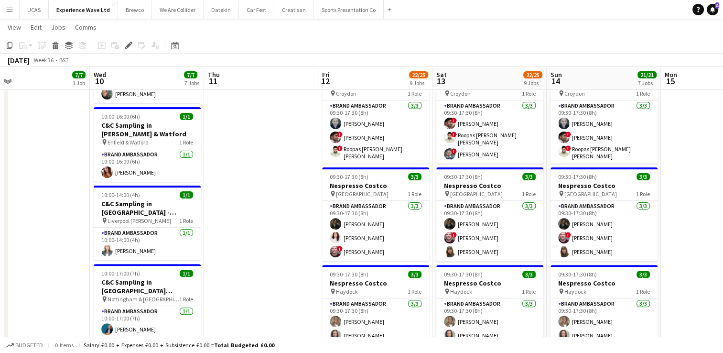
drag, startPoint x: 514, startPoint y: 259, endPoint x: 257, endPoint y: 228, distance: 259.0
click at [257, 228] on app-calendar-viewport "Sat 6 30/30 8 Jobs Sun 7 30/30 8 Jobs Mon 8 Tue 9 7/7 1 Job Wed 10 7/7 7 Jobs T…" at bounding box center [361, 319] width 723 height 1042
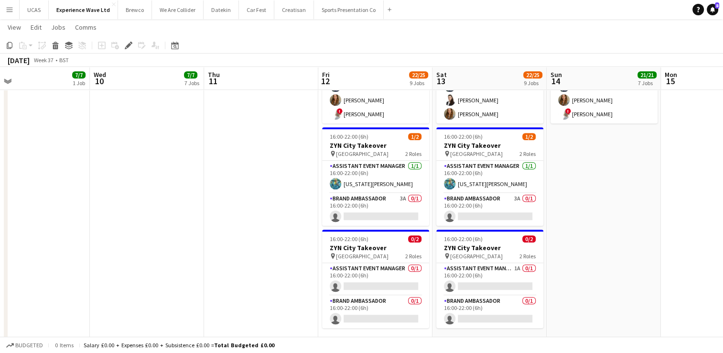
scroll to position [717, 0]
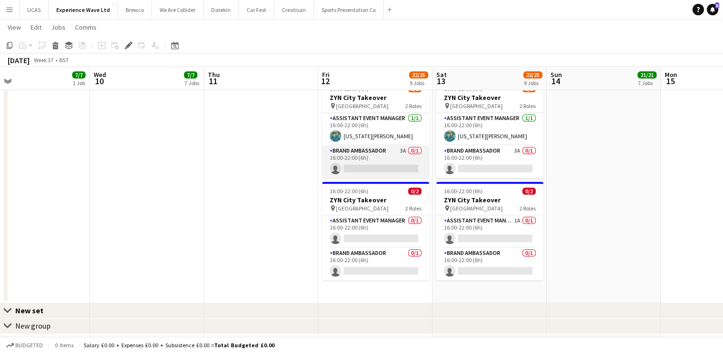
click at [379, 154] on app-card-role "Brand Ambassador 3A 0/1 16:00-22:00 (6h) single-neutral-actions" at bounding box center [375, 161] width 107 height 32
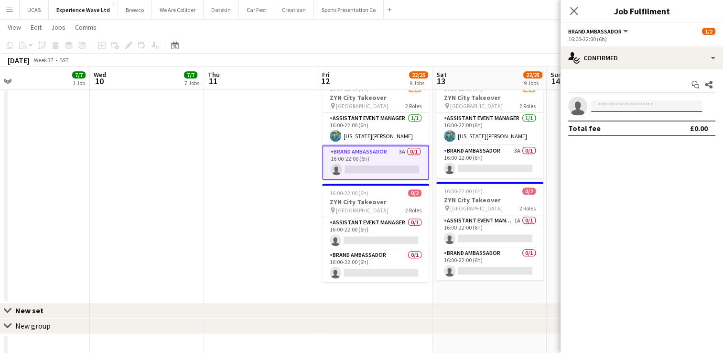
click at [616, 106] on input at bounding box center [646, 105] width 111 height 11
type input "*"
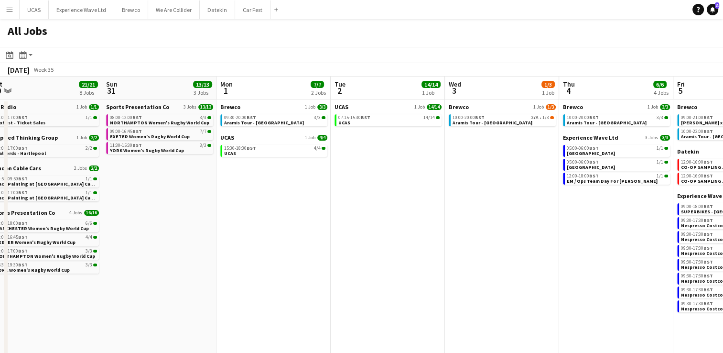
click at [306, 220] on app-calendar-viewport "Wed 27 6/6 2 Jobs Thu 28 4/4 1 Job Fri 29 Sat 30 21/21 8 Jobs Sun 31 13/13 3 Jo…" at bounding box center [361, 277] width 723 height 402
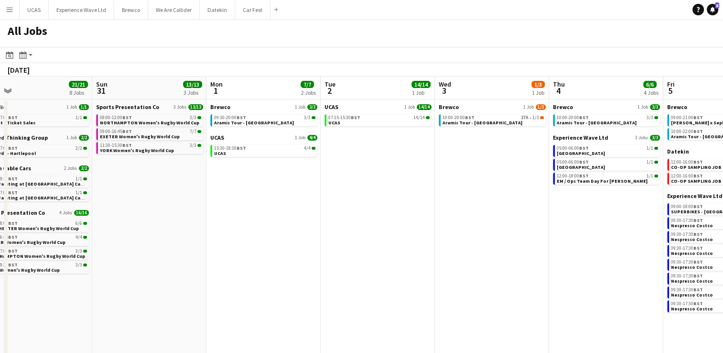
drag, startPoint x: 443, startPoint y: 220, endPoint x: 208, endPoint y: 230, distance: 235.4
click at [208, 230] on app-calendar-viewport "Wed 27 6/6 2 Jobs Thu 28 4/4 1 Job Fri 29 Sat 30 21/21 8 Jobs Sun 31 13/13 3 Jo…" at bounding box center [361, 277] width 723 height 402
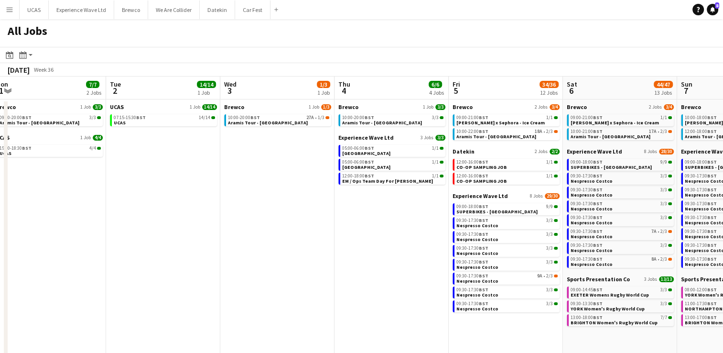
scroll to position [0, 389]
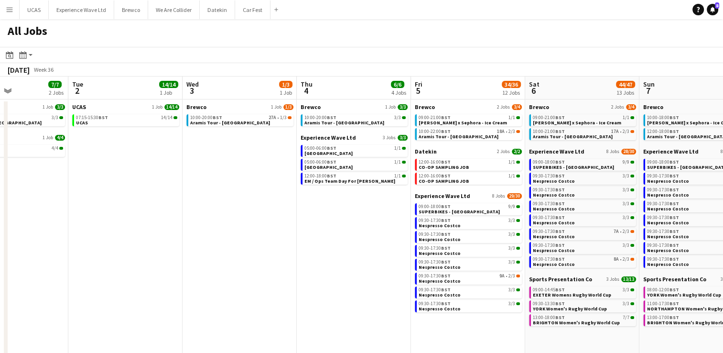
drag, startPoint x: 259, startPoint y: 248, endPoint x: 140, endPoint y: 253, distance: 119.6
click at [140, 253] on app-calendar-viewport "Fri 29 Sat 30 21/21 8 Jobs Sun 31 13/13 3 Jobs Mon 1 7/7 2 Jobs Tue 2 14/14 1 J…" at bounding box center [361, 277] width 723 height 402
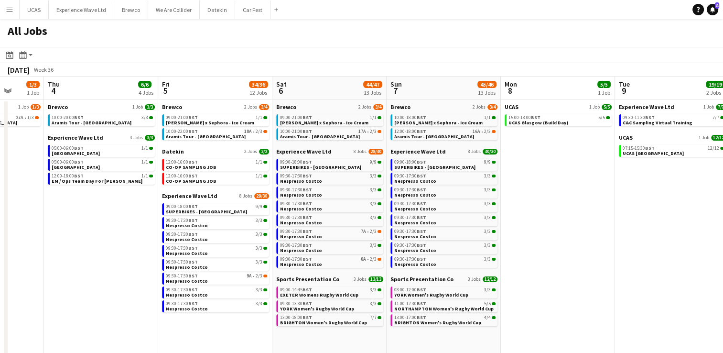
scroll to position [0, 299]
drag, startPoint x: 676, startPoint y: 234, endPoint x: 537, endPoint y: 232, distance: 139.1
click at [537, 232] on app-calendar-viewport "Mon 1 7/7 2 Jobs Tue 2 14/14 1 Job Wed 3 1/3 1 Job Thu 4 6/6 4 Jobs Fri 5 34/36…" at bounding box center [361, 277] width 723 height 402
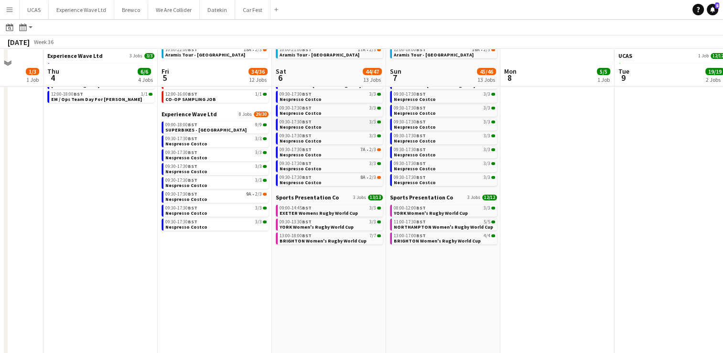
scroll to position [96, 0]
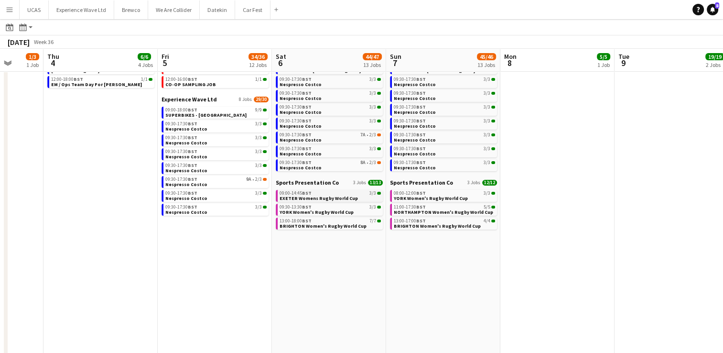
click at [314, 198] on span "EXETER Womens Rugby World Cup" at bounding box center [319, 198] width 78 height 6
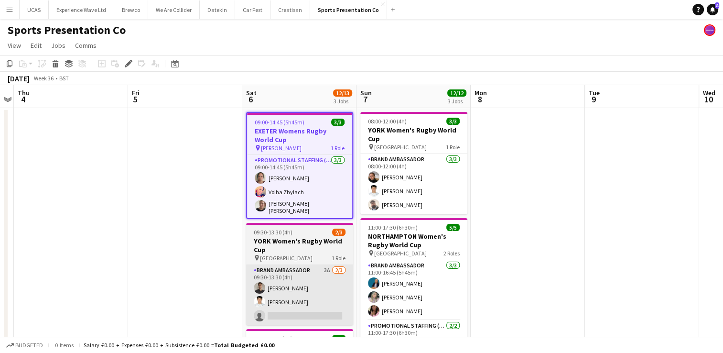
click at [300, 255] on span "[GEOGRAPHIC_DATA]" at bounding box center [286, 257] width 53 height 7
